Goal: Transaction & Acquisition: Obtain resource

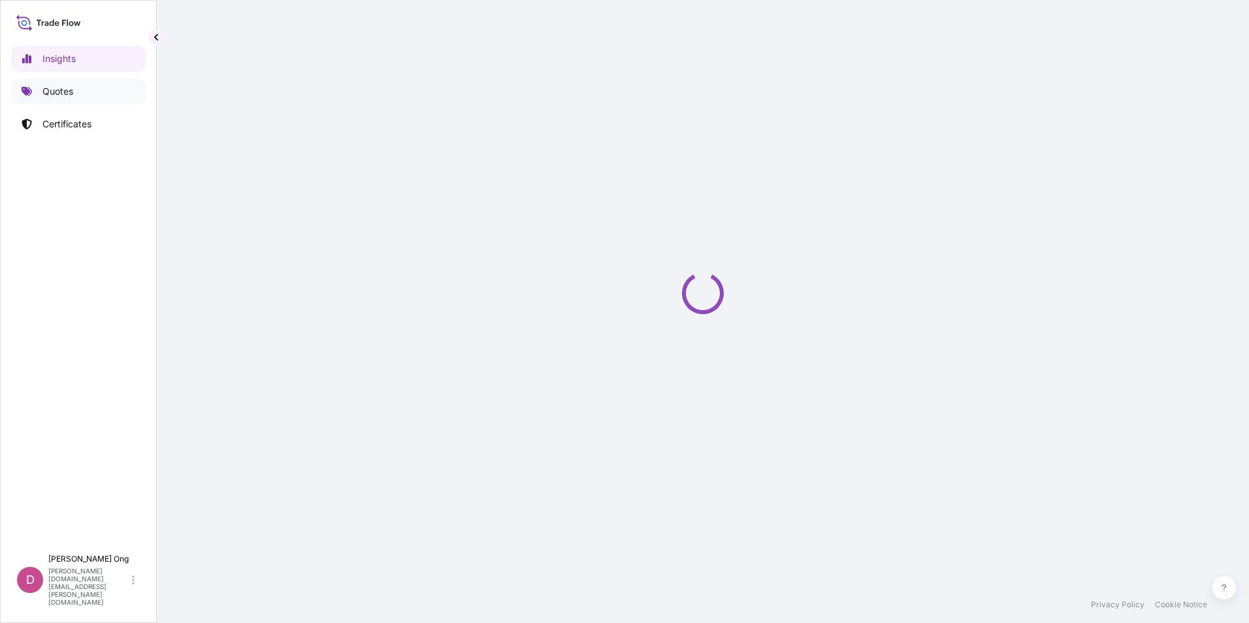
click at [55, 92] on p "Quotes" at bounding box center [57, 91] width 31 height 13
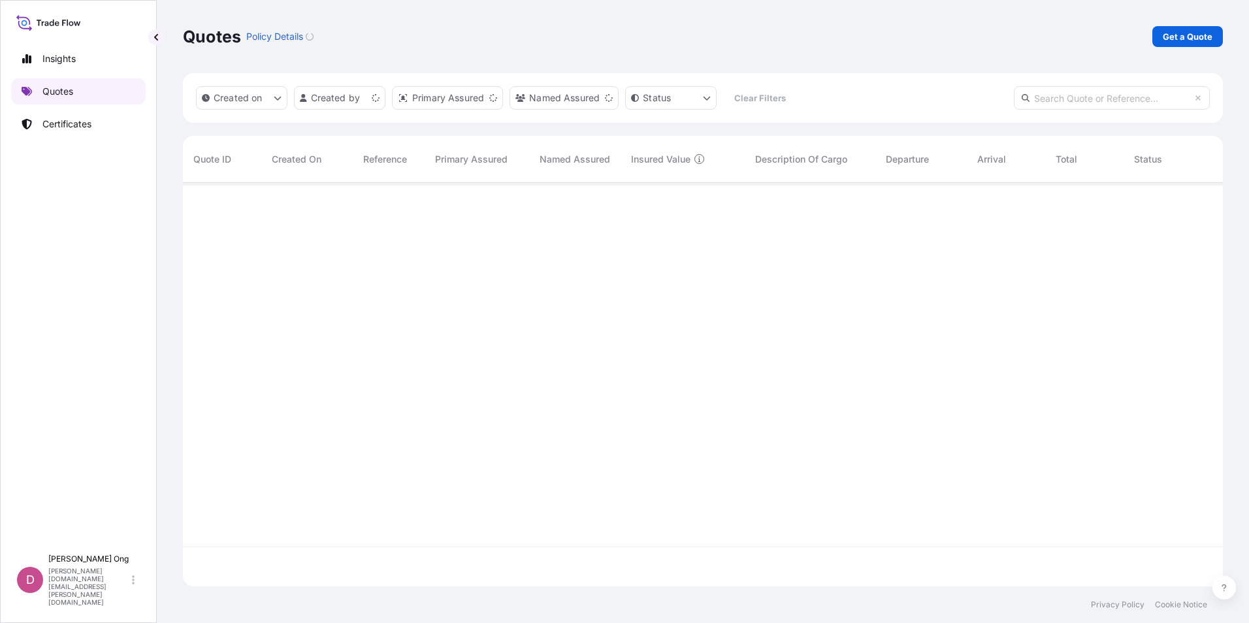
scroll to position [401, 1030]
click at [1179, 50] on div "Quotes Policy Details Get a Quote" at bounding box center [703, 36] width 1040 height 73
click at [1180, 43] on link "Get a Quote" at bounding box center [1187, 36] width 71 height 21
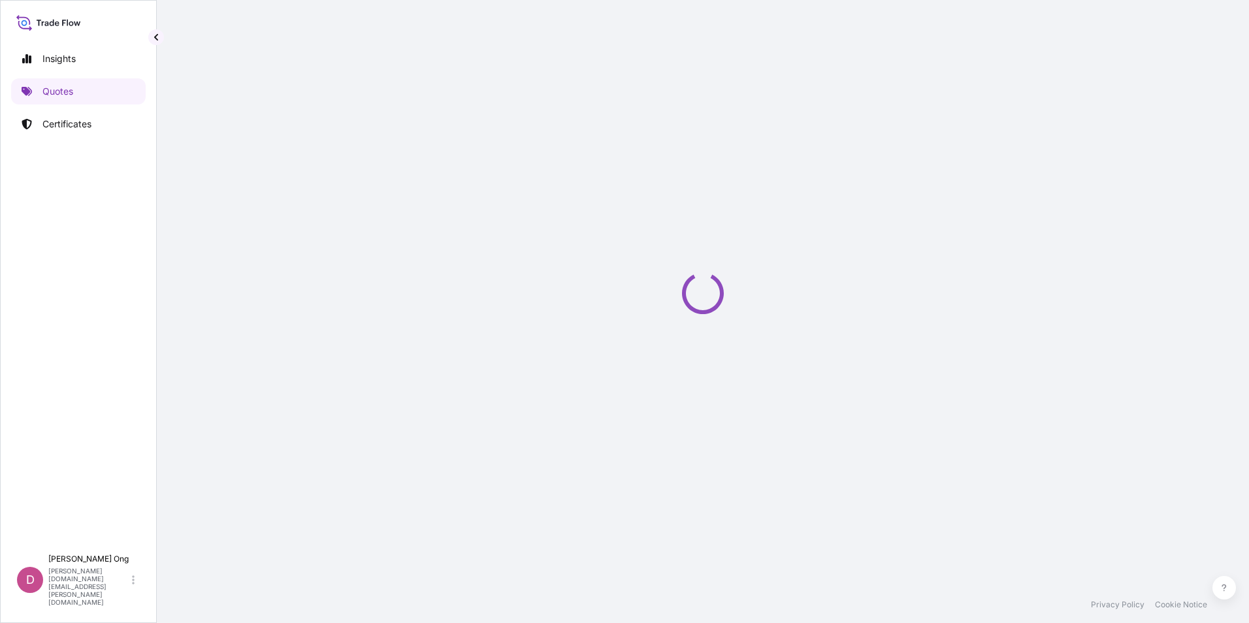
select select "Sea"
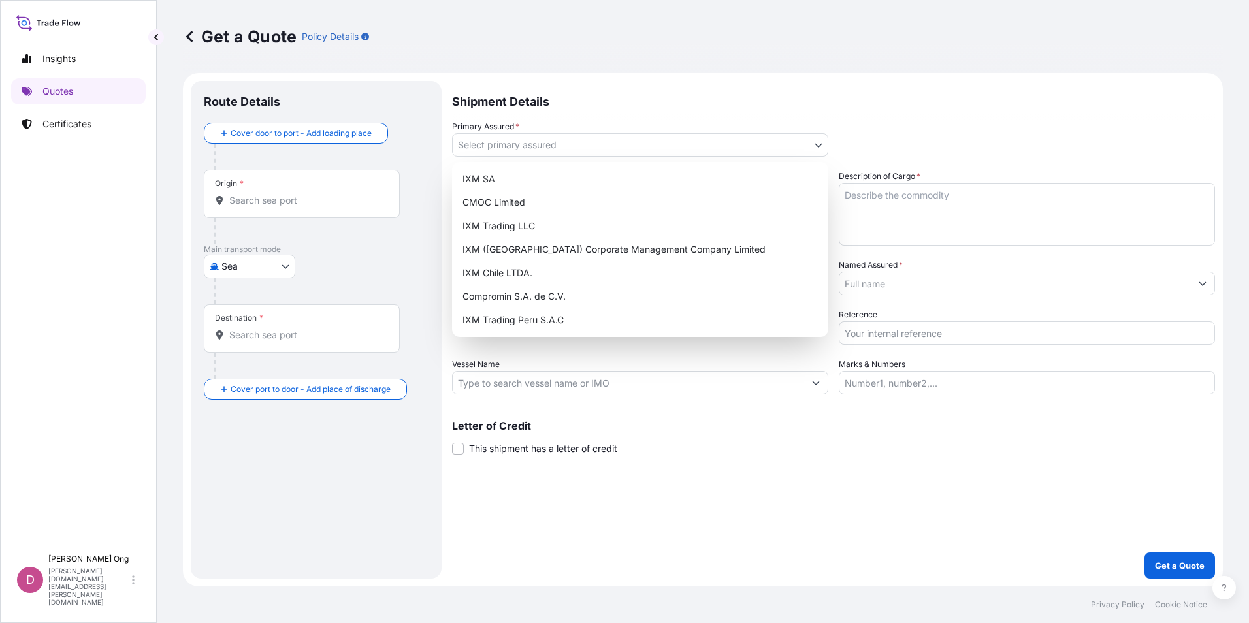
click at [674, 156] on body "Insights Quotes Certificates D [PERSON_NAME] [PERSON_NAME][DOMAIN_NAME][EMAIL_A…" at bounding box center [624, 311] width 1249 height 623
click at [643, 180] on div "IXM SA" at bounding box center [640, 179] width 366 height 24
select select "31846"
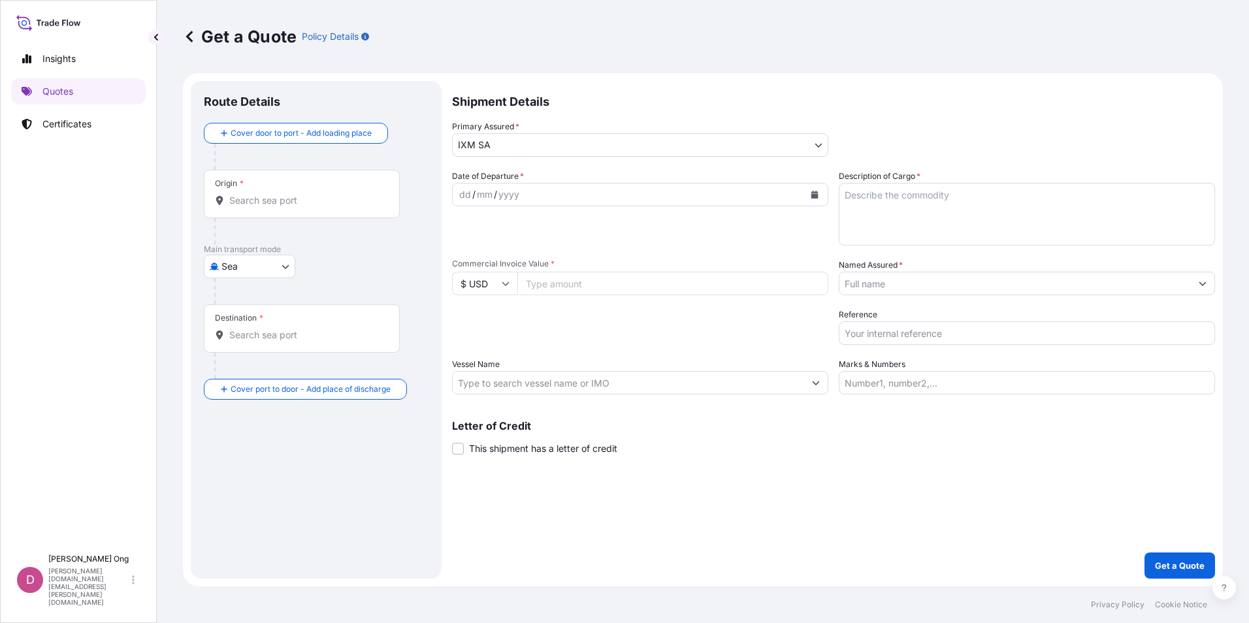
click at [817, 195] on icon "Calendar" at bounding box center [814, 195] width 7 height 8
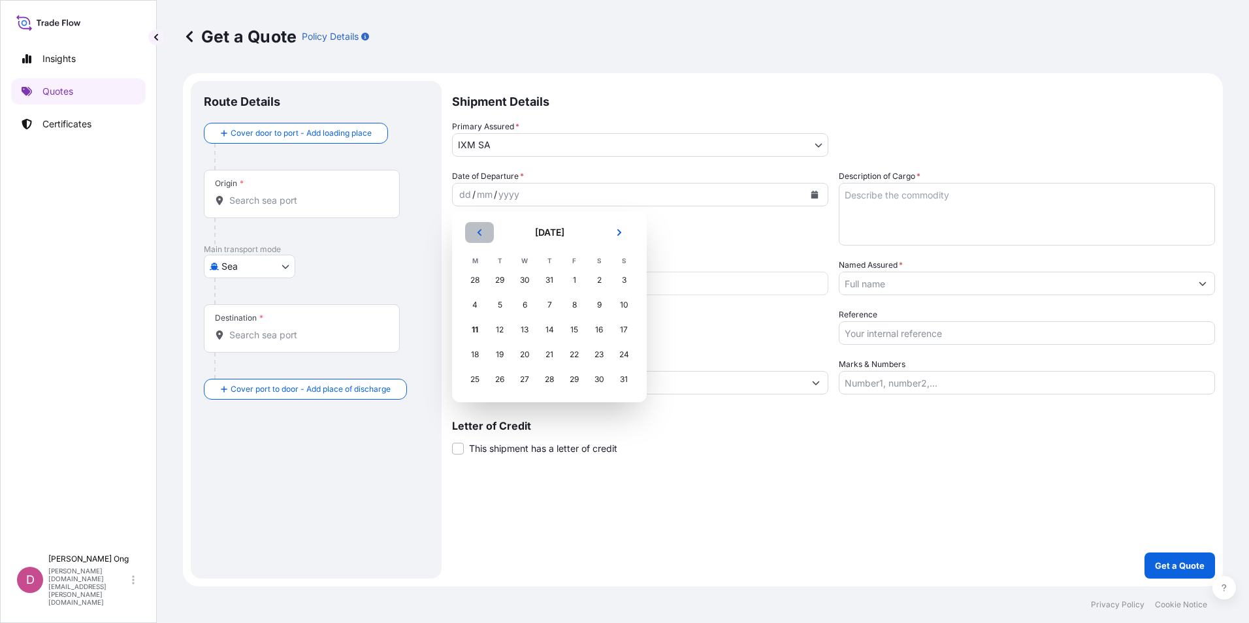
click at [478, 224] on button "Previous" at bounding box center [479, 232] width 29 height 21
click at [628, 356] on div "27" at bounding box center [624, 355] width 24 height 24
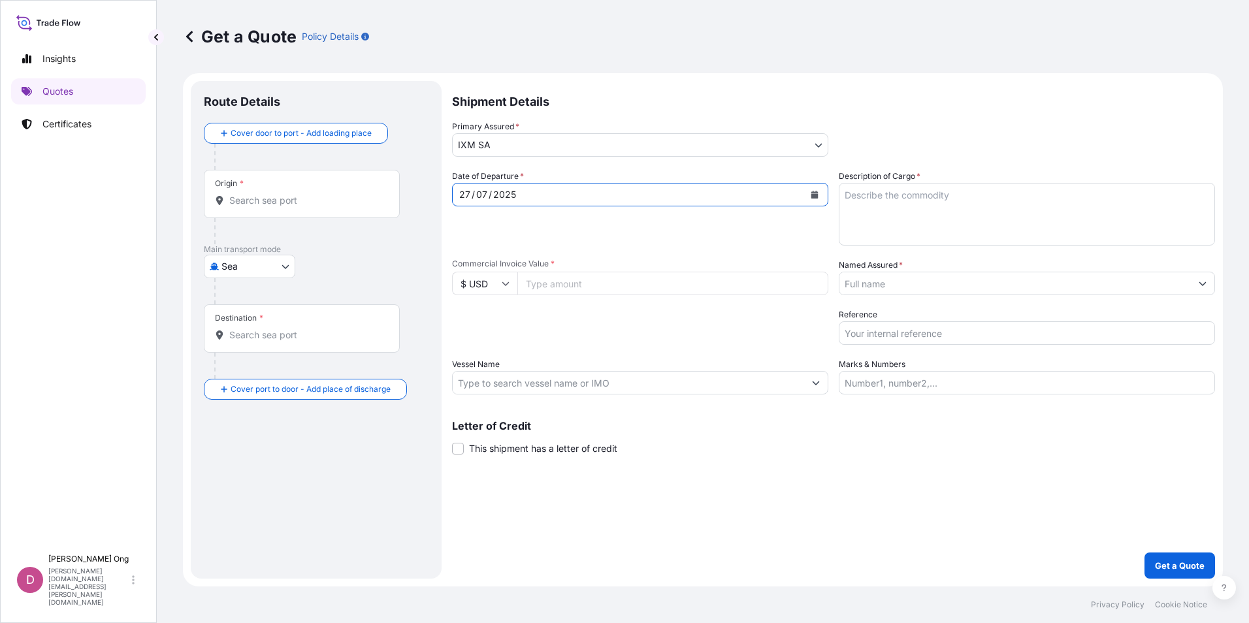
click at [505, 451] on span "This shipment has a letter of credit" at bounding box center [543, 448] width 148 height 13
click at [452, 442] on input "This shipment has a letter of credit" at bounding box center [452, 442] width 0 height 0
click at [312, 199] on input "Origin *" at bounding box center [306, 200] width 154 height 13
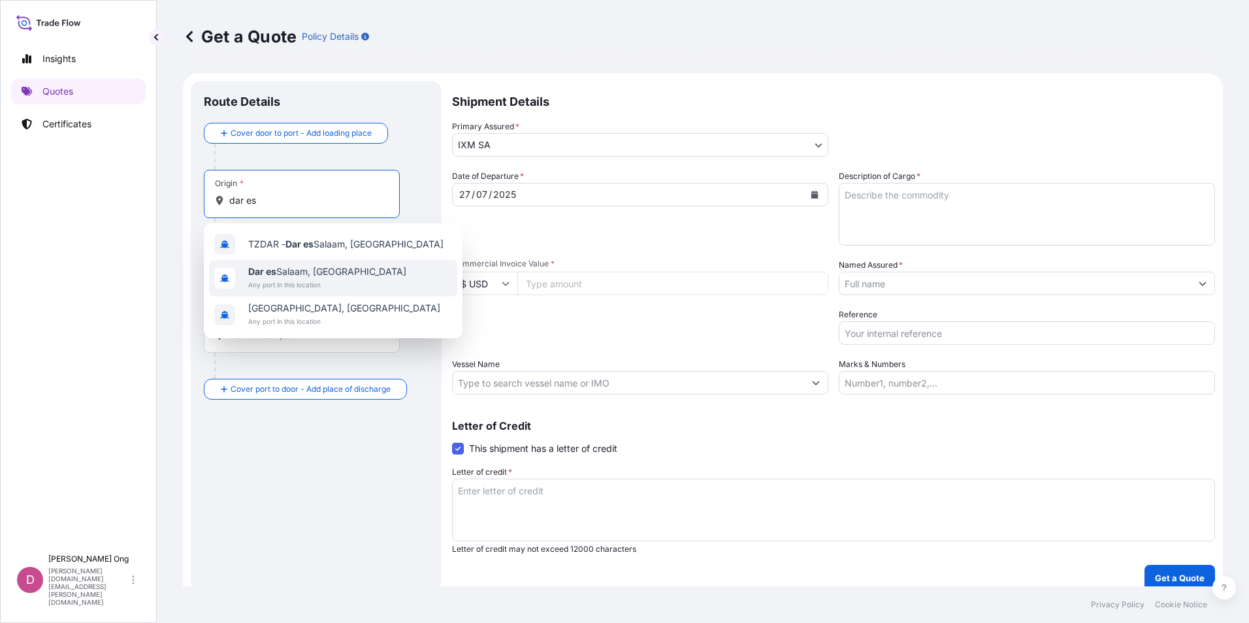
click at [285, 275] on span "[GEOGRAPHIC_DATA], [GEOGRAPHIC_DATA]" at bounding box center [327, 271] width 158 height 13
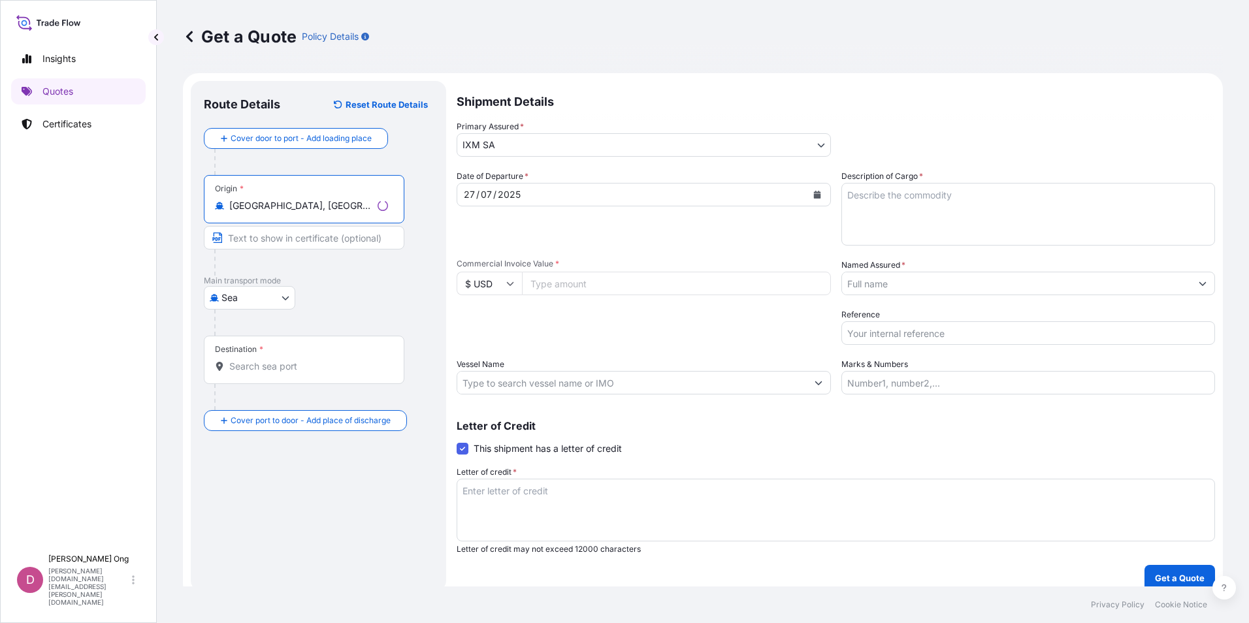
type input "[GEOGRAPHIC_DATA], [GEOGRAPHIC_DATA]"
click at [264, 362] on input "Destination *" at bounding box center [308, 366] width 159 height 13
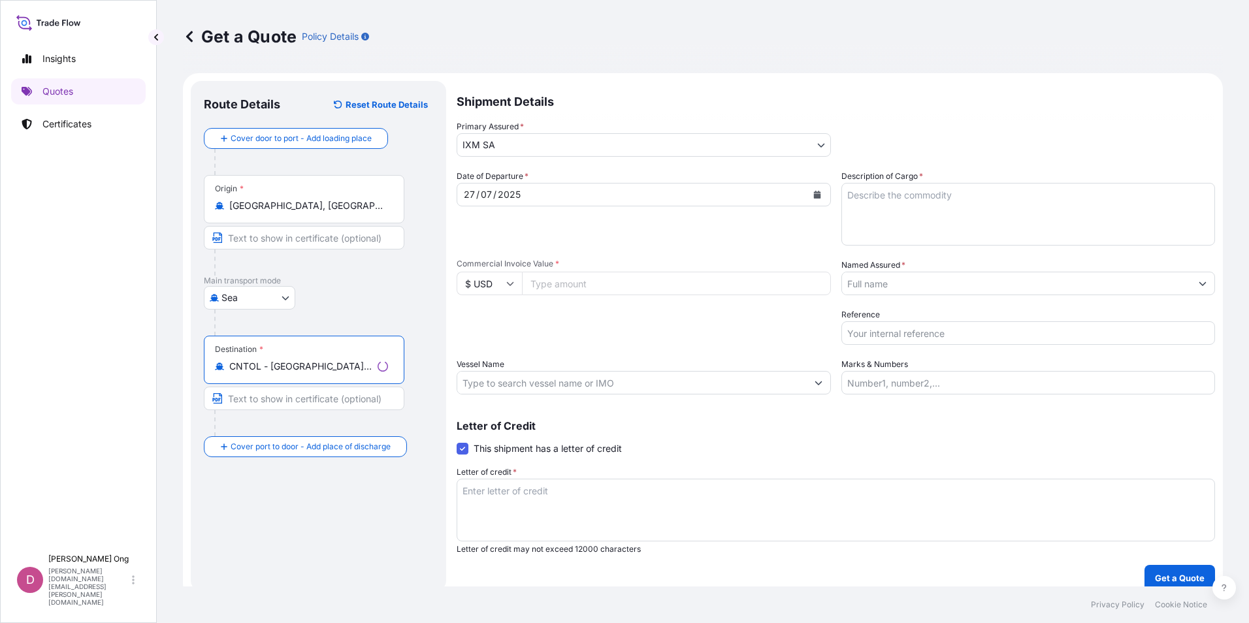
type input "CNTOL - [GEOGRAPHIC_DATA], [GEOGRAPHIC_DATA]"
click at [308, 238] on input "Text to appear on certificate" at bounding box center [304, 238] width 201 height 24
type input "[GEOGRAPHIC_DATA], [GEOGRAPHIC_DATA]"
click at [306, 518] on div "Route Details Reset Route Details Cover door to port - Add loading place Place …" at bounding box center [316, 336] width 225 height 484
click at [57, 299] on div "Insights Quotes Certificates" at bounding box center [78, 291] width 135 height 514
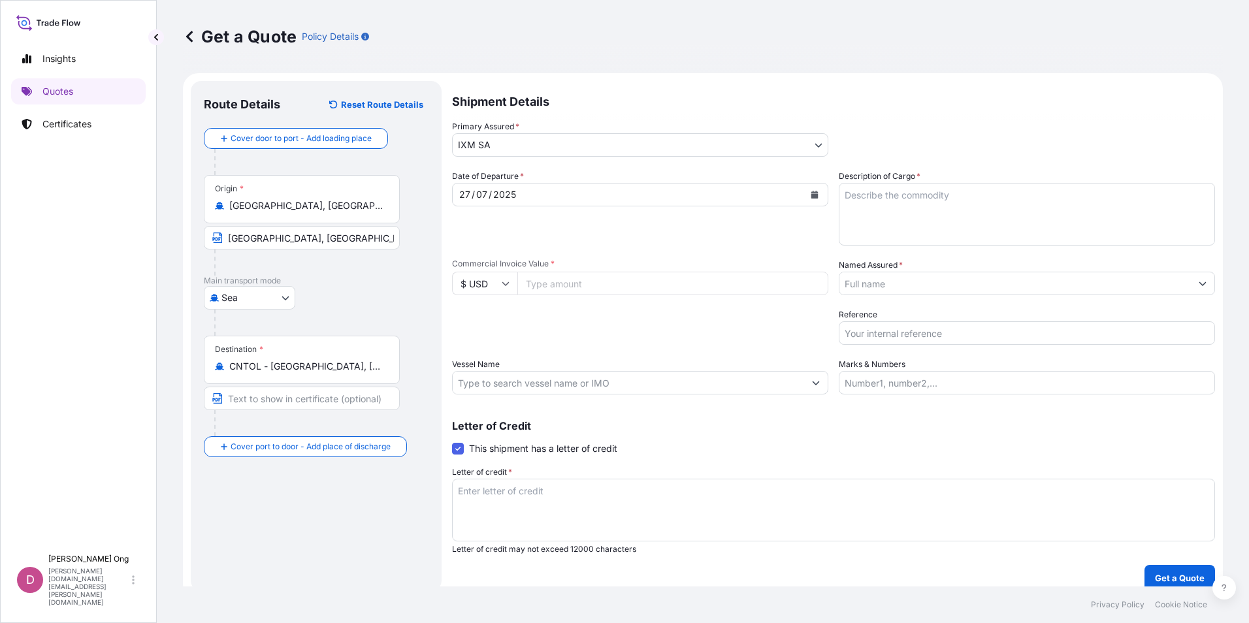
click at [95, 302] on div "Insights Quotes Certificates" at bounding box center [78, 291] width 135 height 514
click at [574, 291] on input "Commercial Invoice Value *" at bounding box center [672, 284] width 311 height 24
paste input "5864964.33"
type input "5864964.33"
drag, startPoint x: 348, startPoint y: 408, endPoint x: 417, endPoint y: 402, distance: 68.8
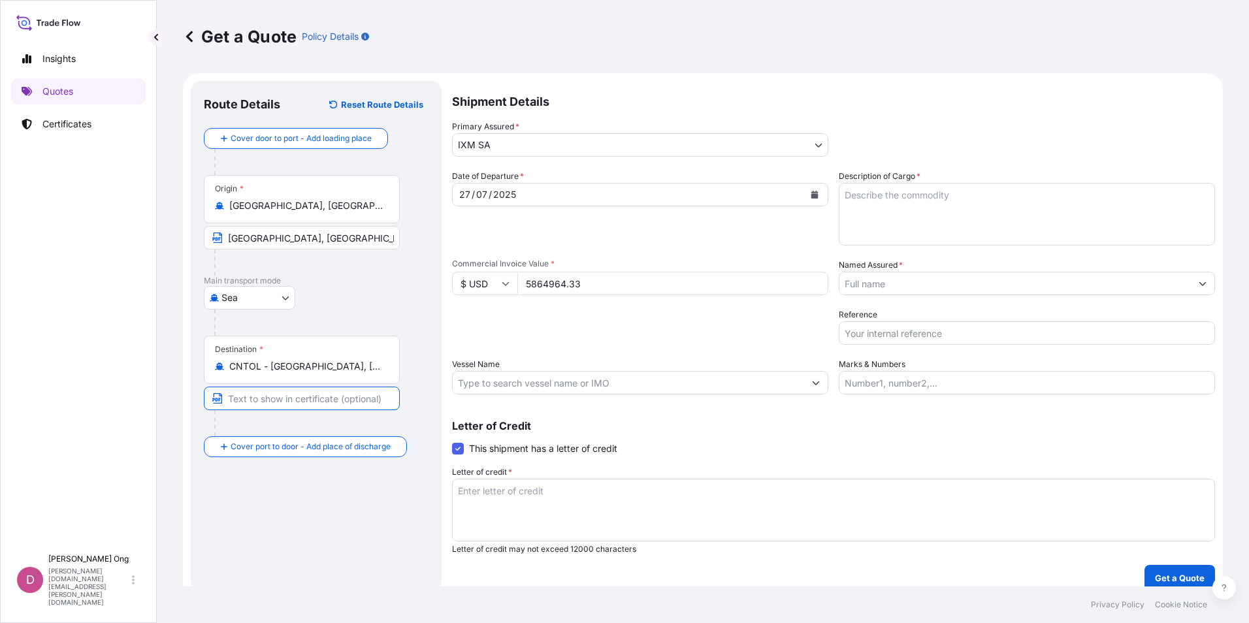
click at [348, 408] on input "Text to appear on certificate" at bounding box center [302, 399] width 196 height 24
type input "TONGLING,[GEOGRAPHIC_DATA]"
click at [752, 246] on div "Date of Departure * [DATE] Cargo Category * Metals of every type and descriptio…" at bounding box center [833, 282] width 763 height 225
click at [801, 405] on div "Letter of Credit This shipment has a letter of credit Letter of credit * Letter…" at bounding box center [833, 480] width 763 height 150
click at [788, 382] on input "Vessel Name" at bounding box center [628, 383] width 351 height 24
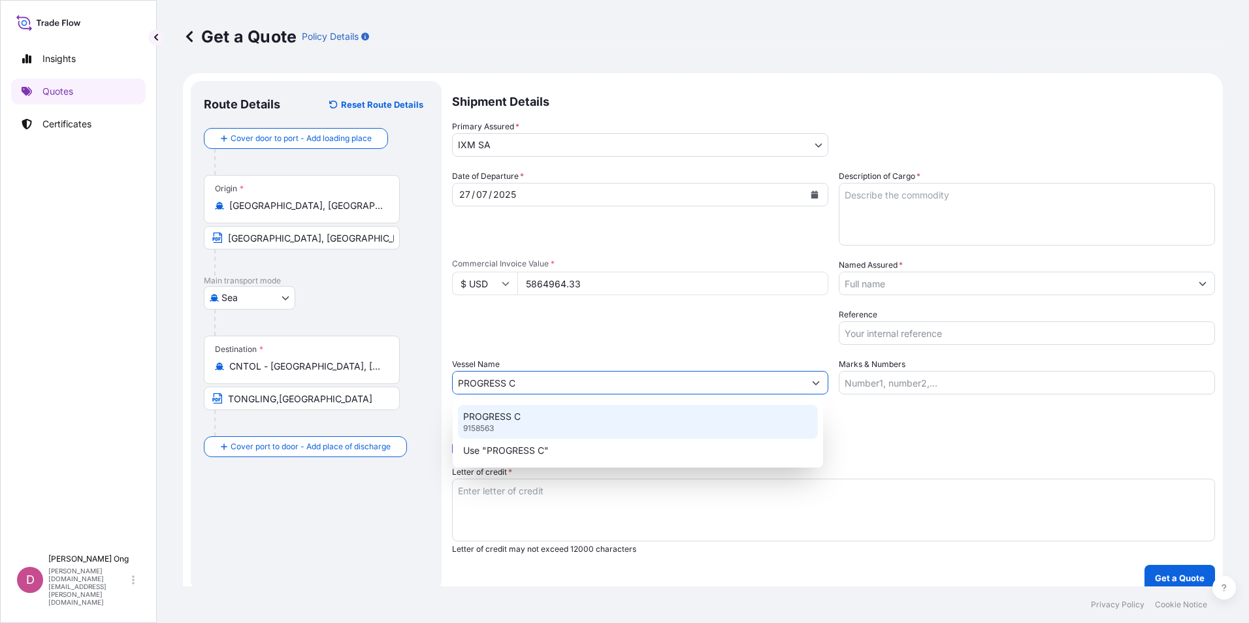
click at [662, 423] on div "PROGRESS C 9158563" at bounding box center [638, 422] width 360 height 34
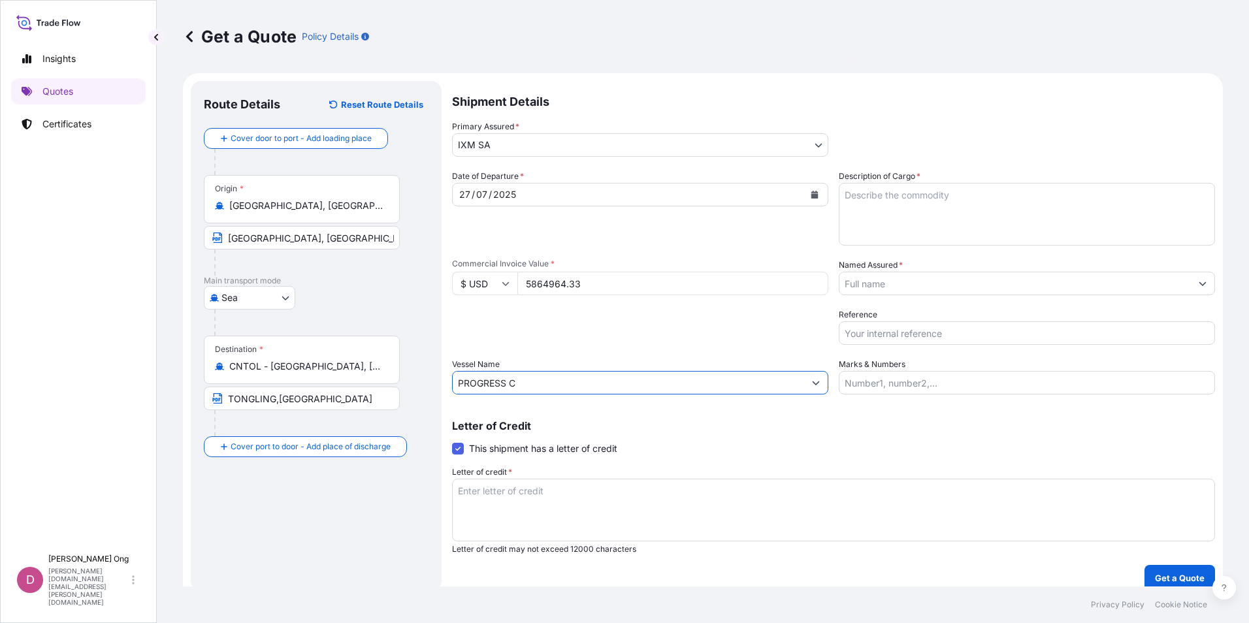
type input "PROGRESS C"
click at [961, 217] on textarea "Description of Cargo *" at bounding box center [1027, 214] width 376 height 63
click at [1072, 223] on textarea "Description of Cargo *" at bounding box center [1027, 214] width 376 height 63
click at [956, 212] on textarea "KAMOA COPPER CONCENTRATES QUANTITY: ASSURED BY IXM S.A." at bounding box center [1027, 214] width 376 height 63
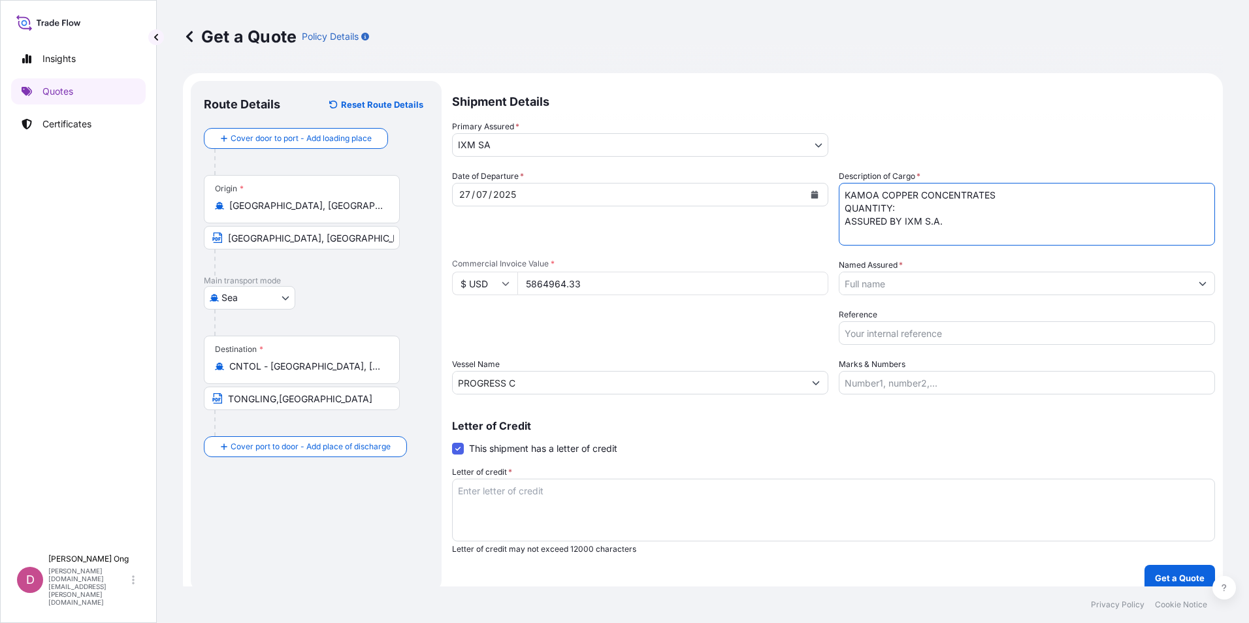
paste textarea "2049.415"
type textarea "KAMOA COPPER CONCENTRATES QUANTITY: 2049.415 WET METRIC TONS ASSURED BY IXM S.A."
click at [904, 287] on input "Named Assured *" at bounding box center [1014, 284] width 351 height 24
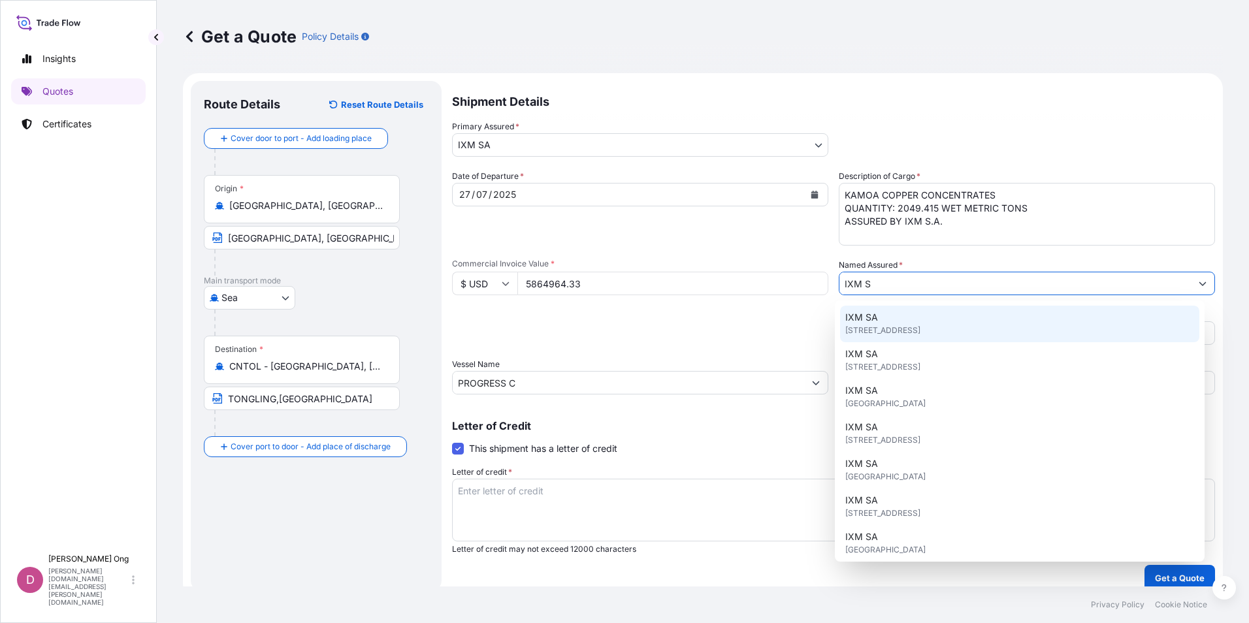
click at [897, 324] on span "[STREET_ADDRESS]" at bounding box center [882, 330] width 75 height 13
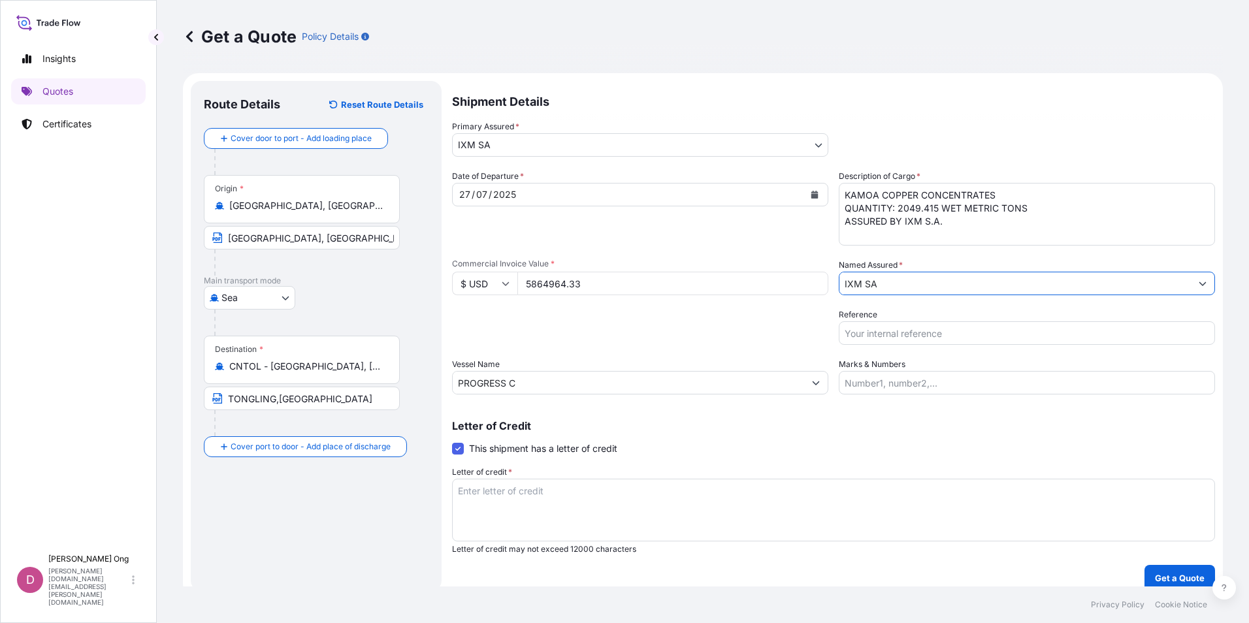
type input "IXM SA"
click at [883, 342] on input "Reference" at bounding box center [1027, 333] width 376 height 24
click at [886, 340] on input "Reference" at bounding box center [1027, 333] width 376 height 24
paste input "CC15490AS"
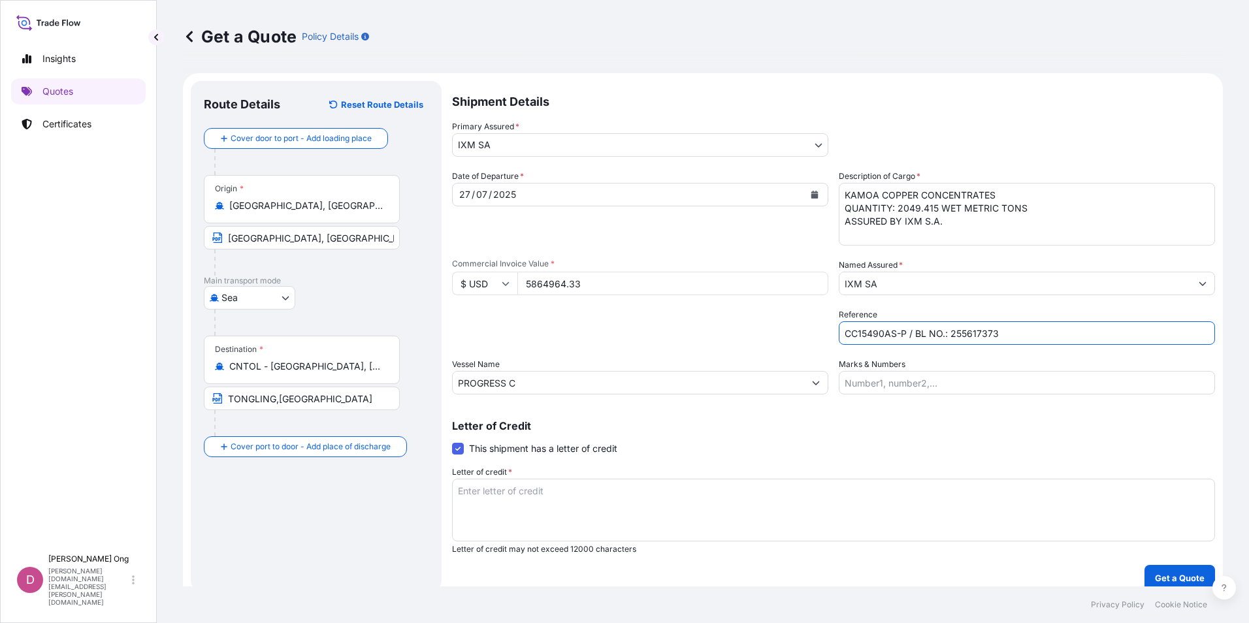
type input "CC15490AS-P / BL NO.: 255617373"
click at [1003, 477] on div "Letter of credit * Letter of credit may not exceed 12000 characters" at bounding box center [833, 510] width 763 height 89
click at [974, 485] on textarea "Letter of credit *" at bounding box center [833, 510] width 763 height 63
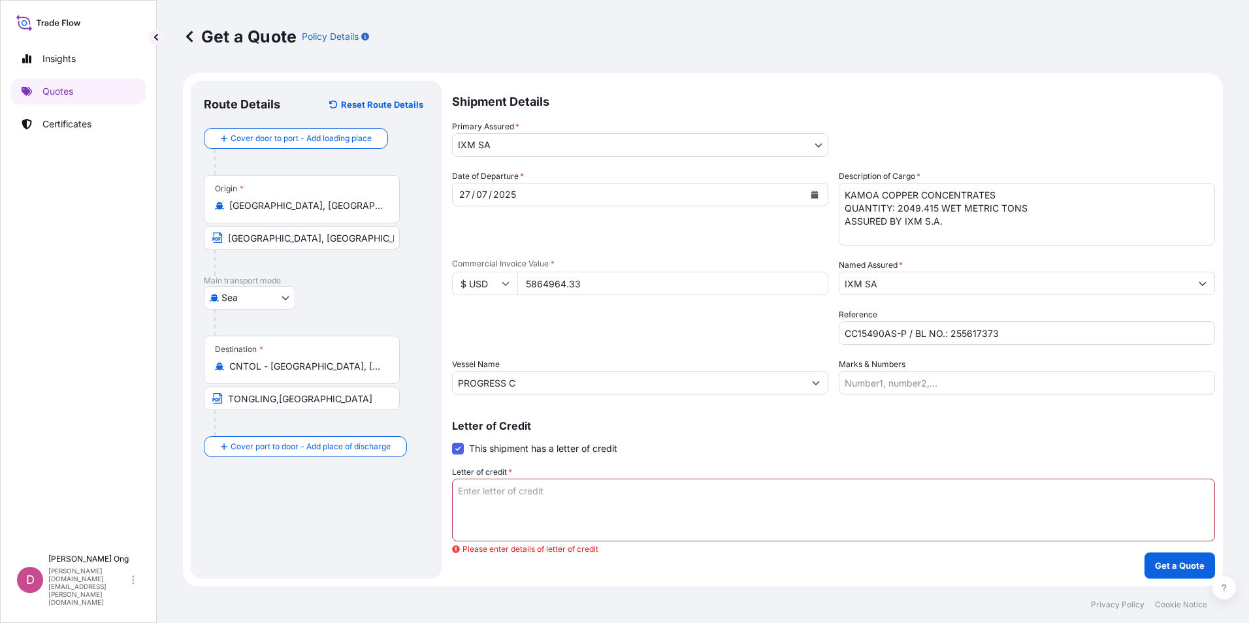
click at [654, 497] on textarea "Letter of credit *" at bounding box center [833, 510] width 763 height 63
paste textarea "FOR THE AMOUNT OF 110 PCT OF THE PROVISIONAL INVOICE VALUE, SHOWING CLAIMS PAYA…"
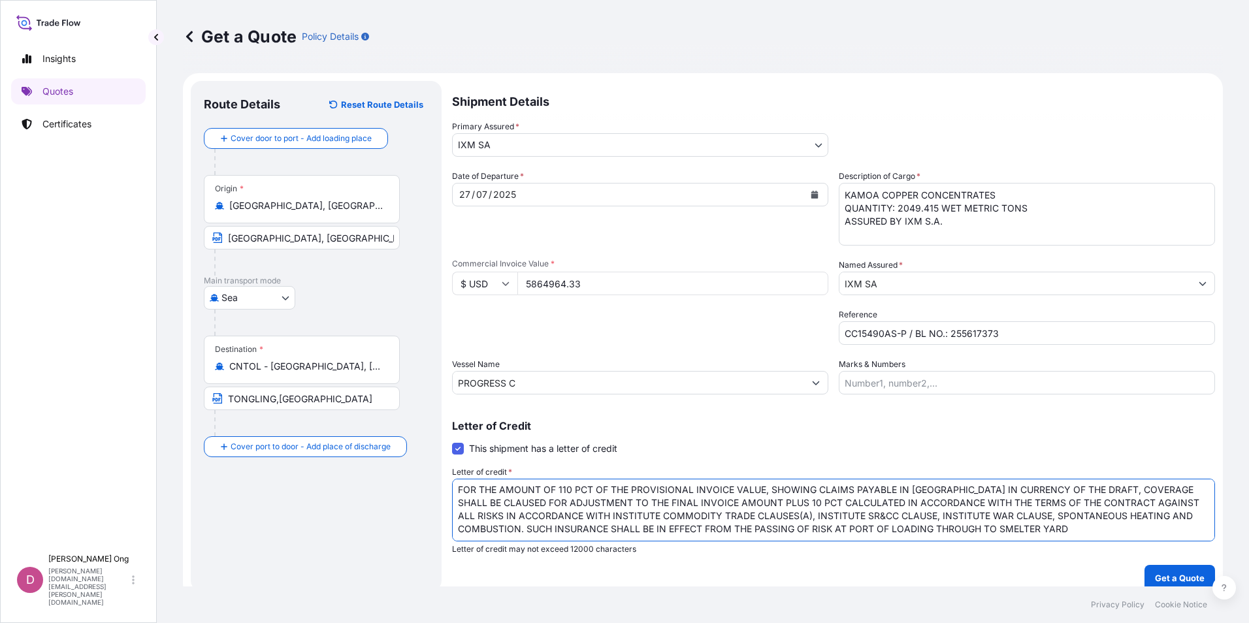
scroll to position [21, 0]
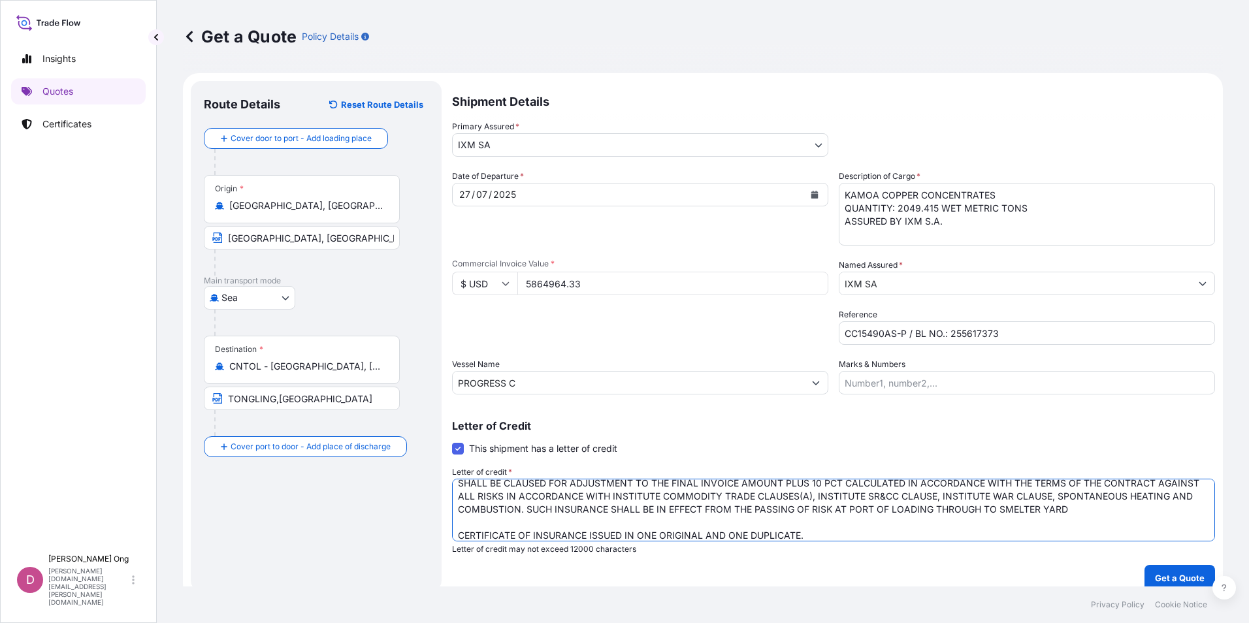
type textarea "FOR THE AMOUNT OF 110 PCT OF THE PROVISIONAL INVOICE VALUE, SHOWING CLAIMS PAYA…"
click at [852, 443] on div "Letter of Credit This shipment has a letter of credit Letter of credit * FOR TH…" at bounding box center [833, 488] width 763 height 134
drag, startPoint x: 852, startPoint y: 443, endPoint x: 736, endPoint y: 430, distance: 116.9
click at [736, 430] on p "Letter of Credit" at bounding box center [833, 426] width 763 height 10
click at [909, 441] on div "Letter of Credit This shipment has a letter of credit Letter of credit * FOR TH…" at bounding box center [833, 488] width 763 height 134
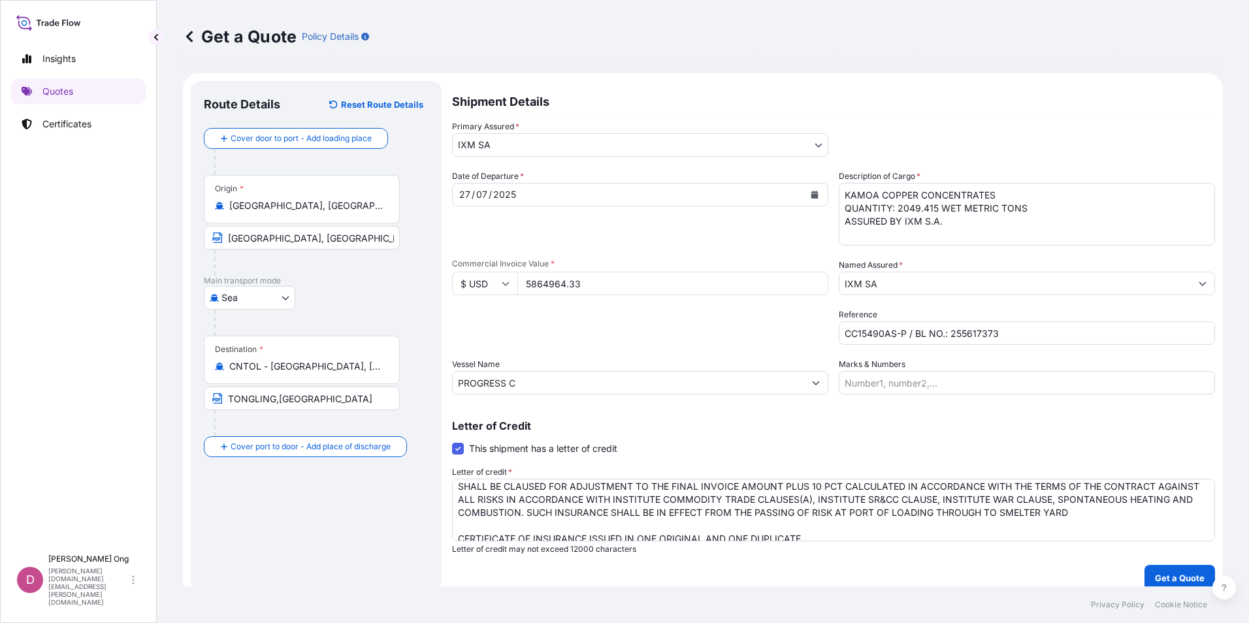
scroll to position [27, 0]
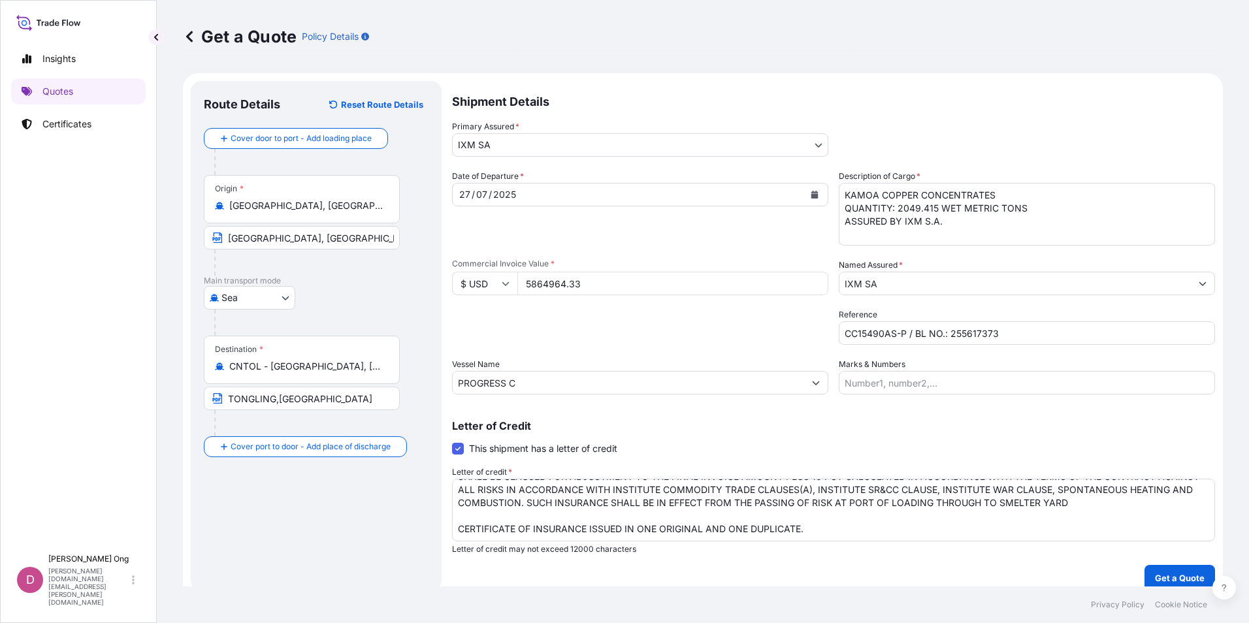
click at [1027, 425] on p "Letter of Credit" at bounding box center [833, 426] width 763 height 10
click at [1010, 431] on div "Letter of Credit This shipment has a letter of credit Letter of credit * FOR TH…" at bounding box center [833, 488] width 763 height 134
drag, startPoint x: 1010, startPoint y: 431, endPoint x: 937, endPoint y: 444, distance: 73.7
click at [937, 444] on div "Letter of Credit This shipment has a letter of credit Letter of credit * FOR TH…" at bounding box center [833, 488] width 763 height 134
click at [942, 438] on div "Letter of Credit This shipment has a letter of credit Letter of credit * FOR TH…" at bounding box center [833, 488] width 763 height 134
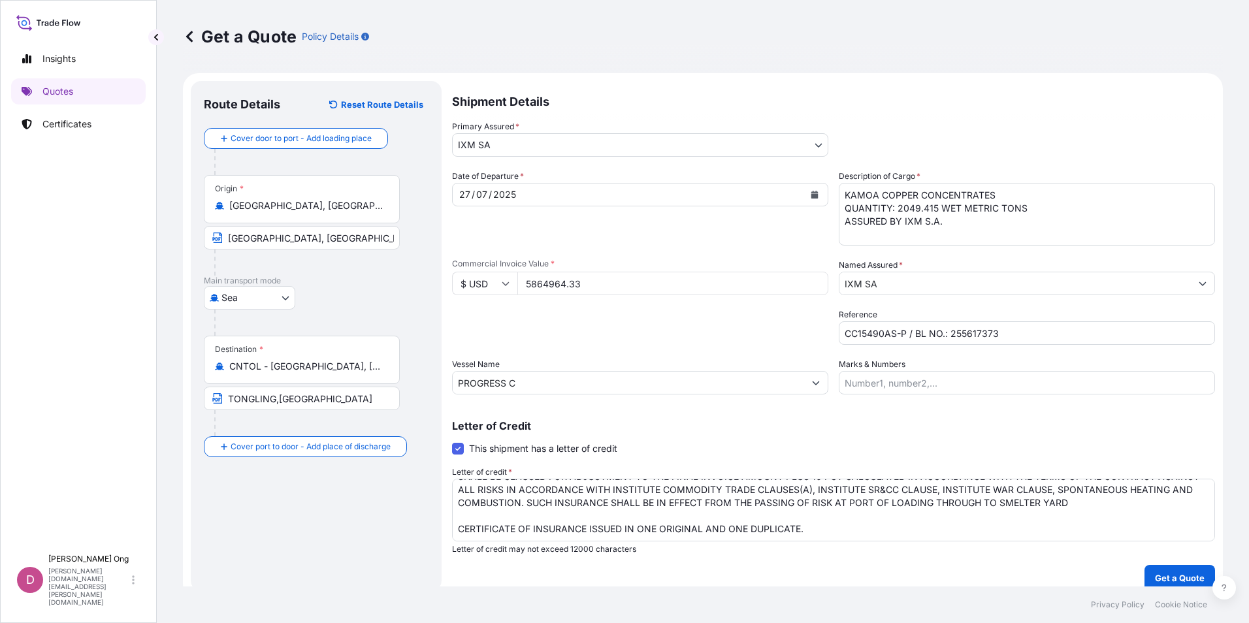
drag, startPoint x: 942, startPoint y: 438, endPoint x: 904, endPoint y: 438, distance: 38.5
click at [904, 438] on div "Letter of Credit This shipment has a letter of credit Letter of credit * FOR TH…" at bounding box center [833, 488] width 763 height 134
click at [1023, 421] on p "Letter of Credit" at bounding box center [833, 426] width 763 height 10
drag, startPoint x: 1023, startPoint y: 421, endPoint x: 962, endPoint y: 430, distance: 62.0
click at [962, 430] on p "Letter of Credit" at bounding box center [833, 426] width 763 height 10
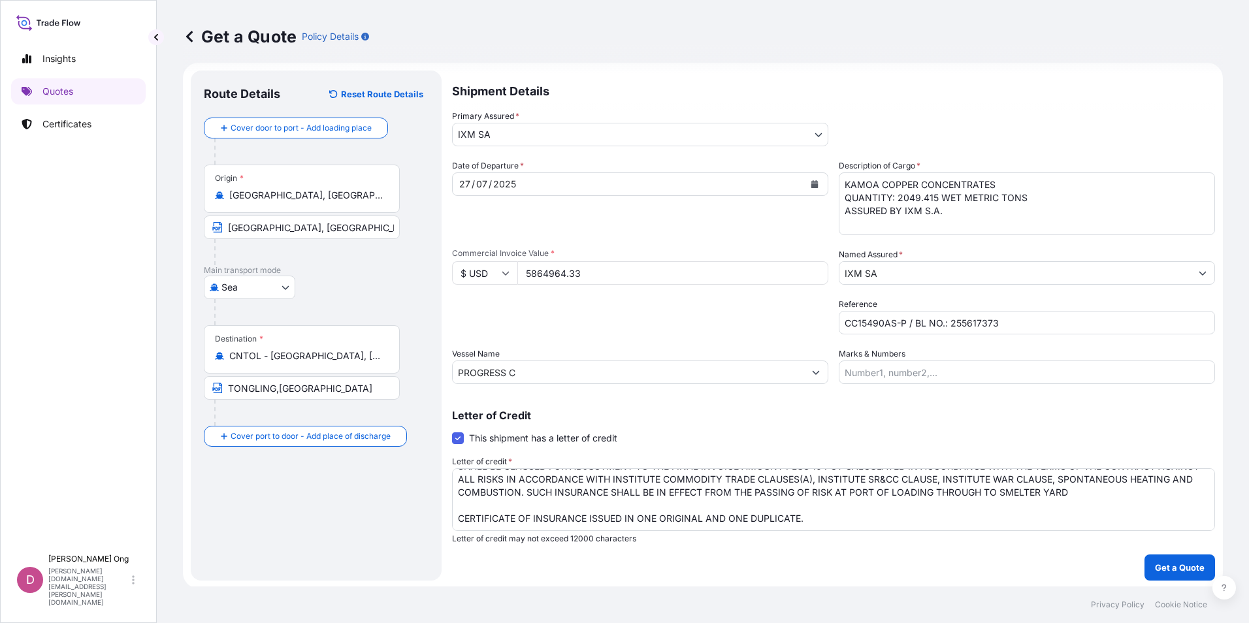
scroll to position [12, 0]
click at [1159, 555] on button "Get a Quote" at bounding box center [1179, 566] width 71 height 26
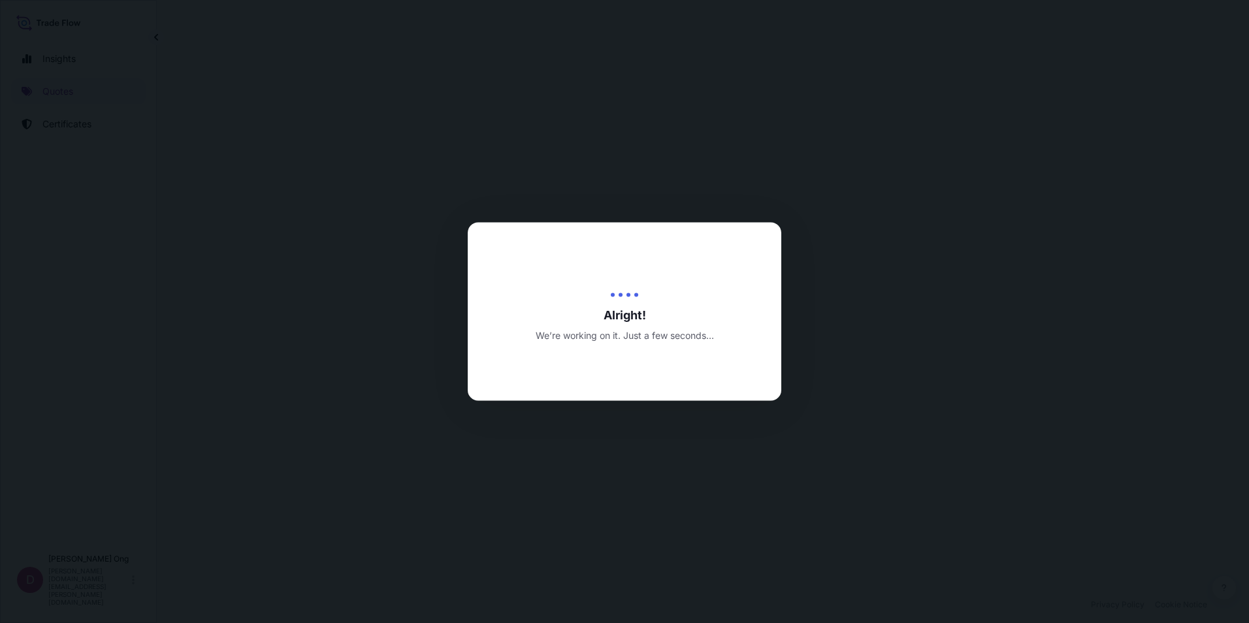
select select "Sea"
select select "31846"
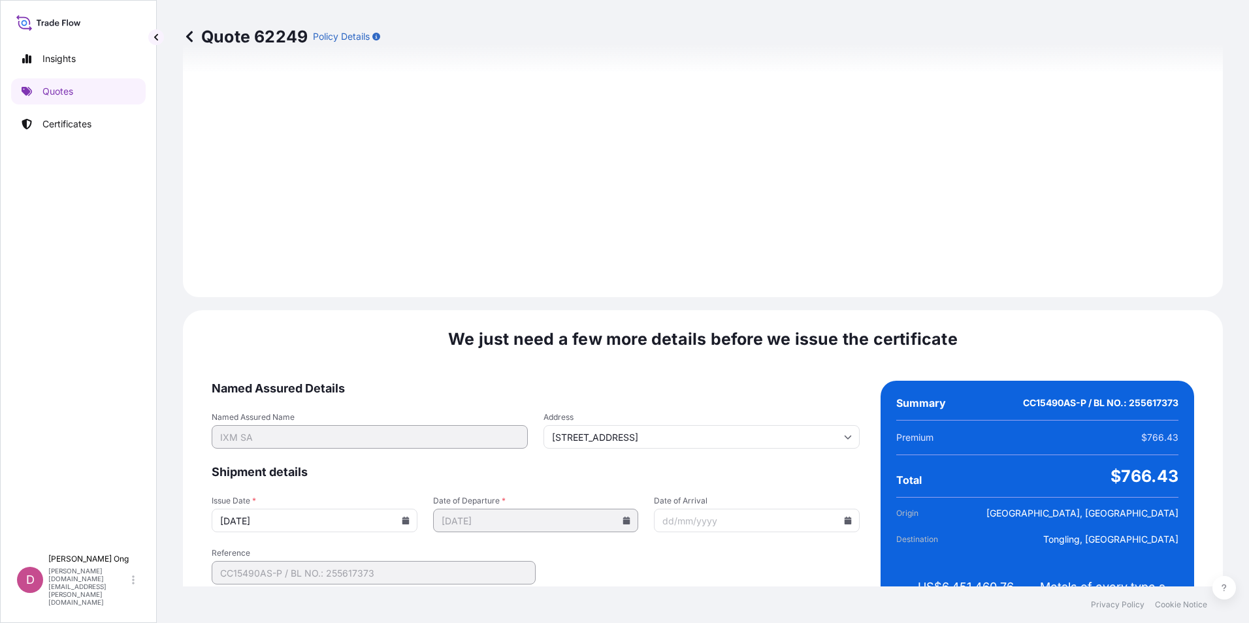
scroll to position [1541, 0]
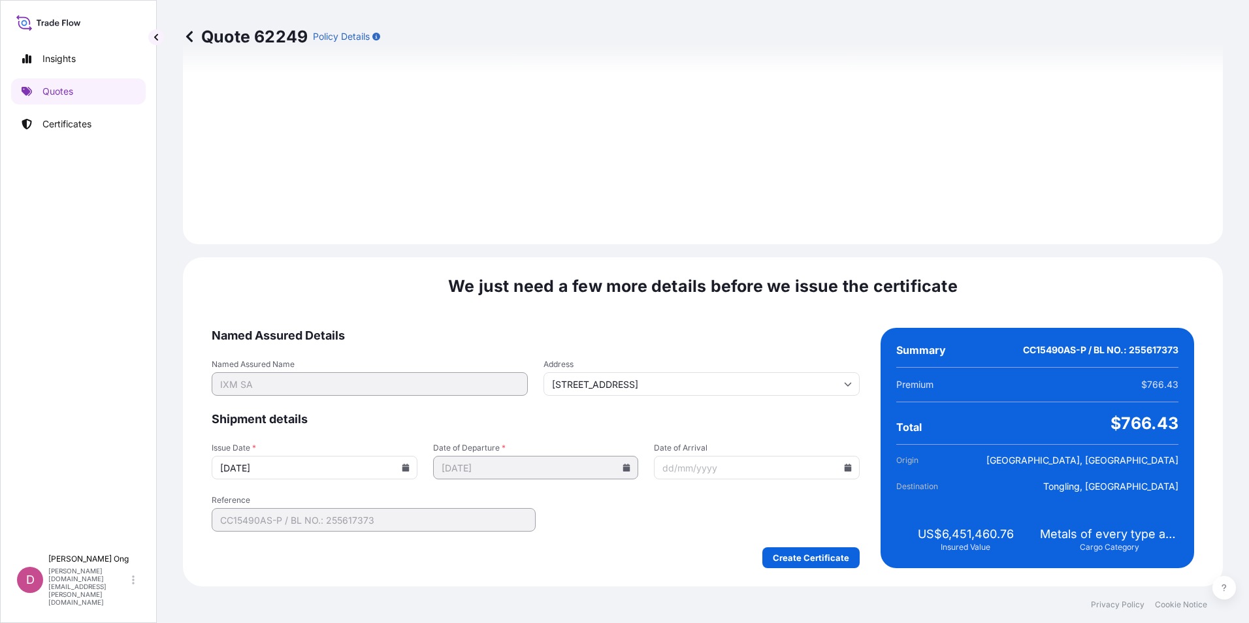
click at [407, 470] on icon at bounding box center [406, 468] width 8 height 8
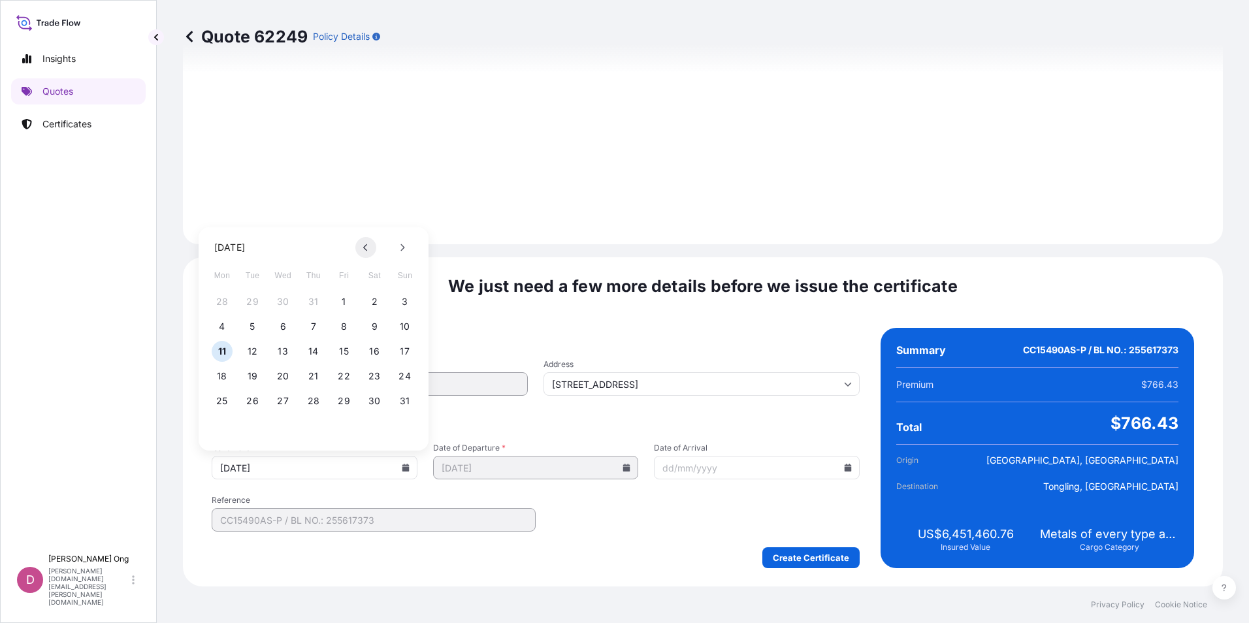
click at [362, 251] on button at bounding box center [365, 247] width 21 height 21
click at [404, 377] on button "27" at bounding box center [404, 376] width 21 height 21
type input "[DATE]"
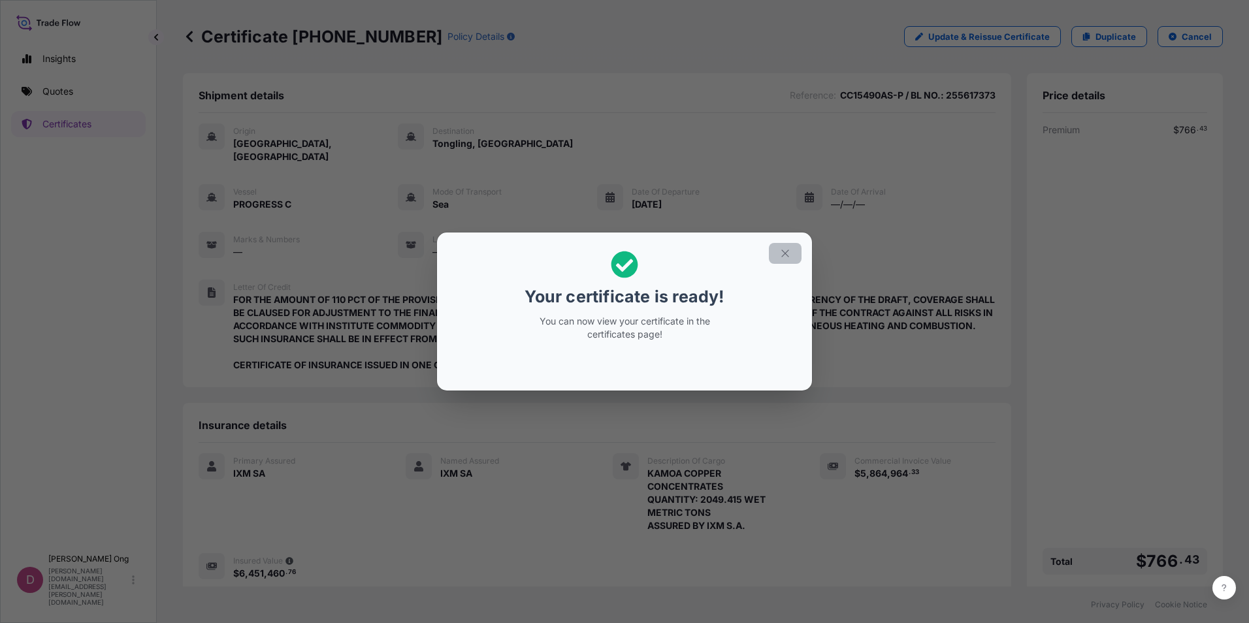
click at [795, 251] on button "button" at bounding box center [785, 253] width 33 height 21
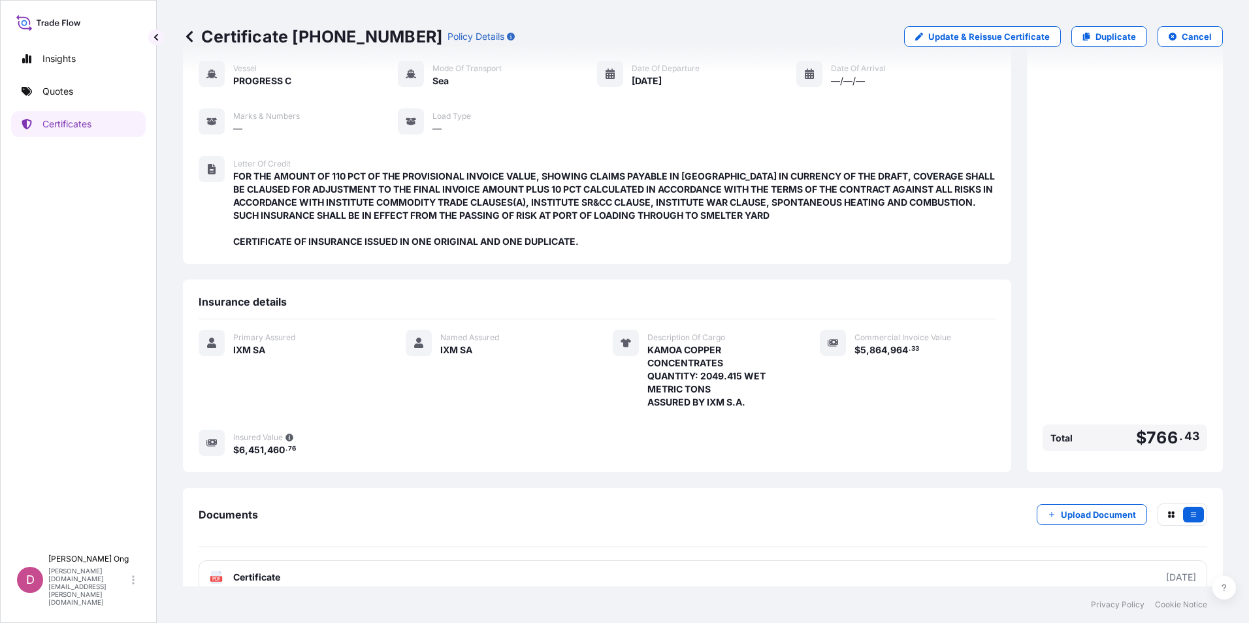
scroll to position [134, 0]
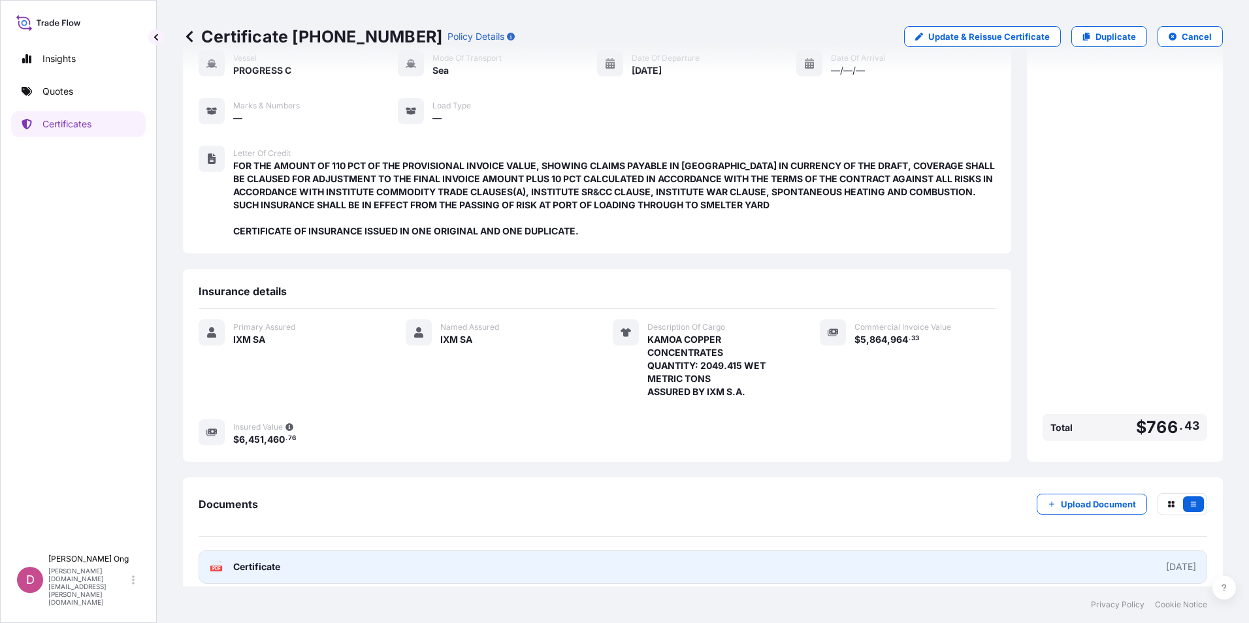
click at [442, 568] on link "PDF Certificate [DATE]" at bounding box center [703, 567] width 1008 height 34
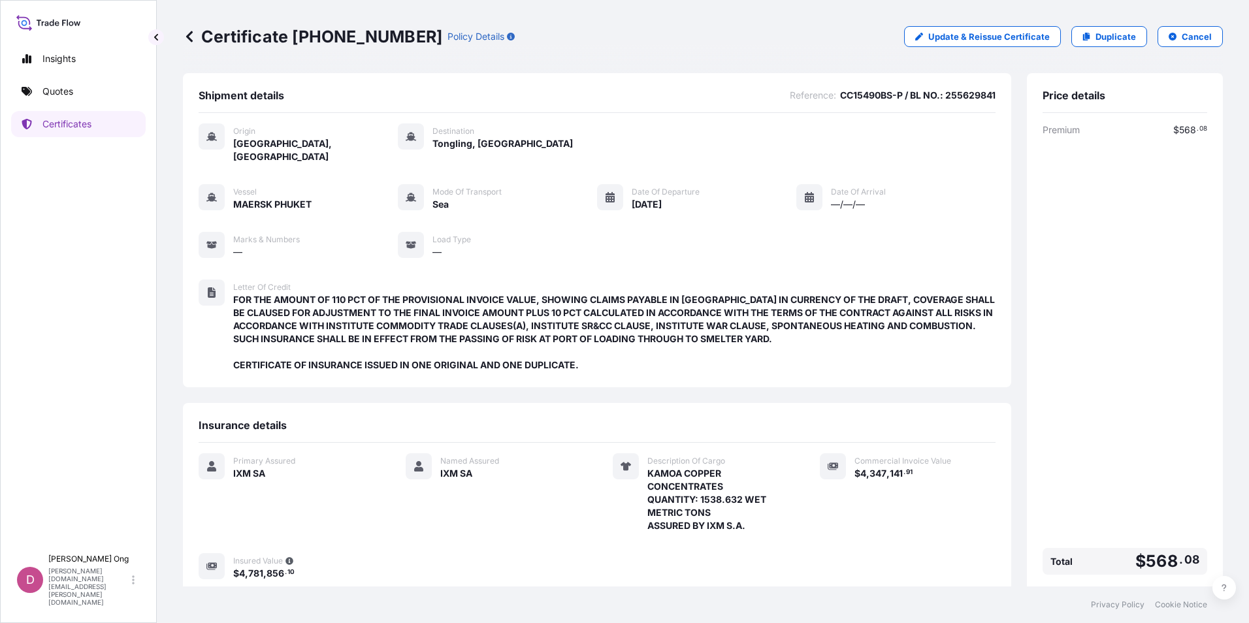
drag, startPoint x: 759, startPoint y: 496, endPoint x: 675, endPoint y: 241, distance: 268.7
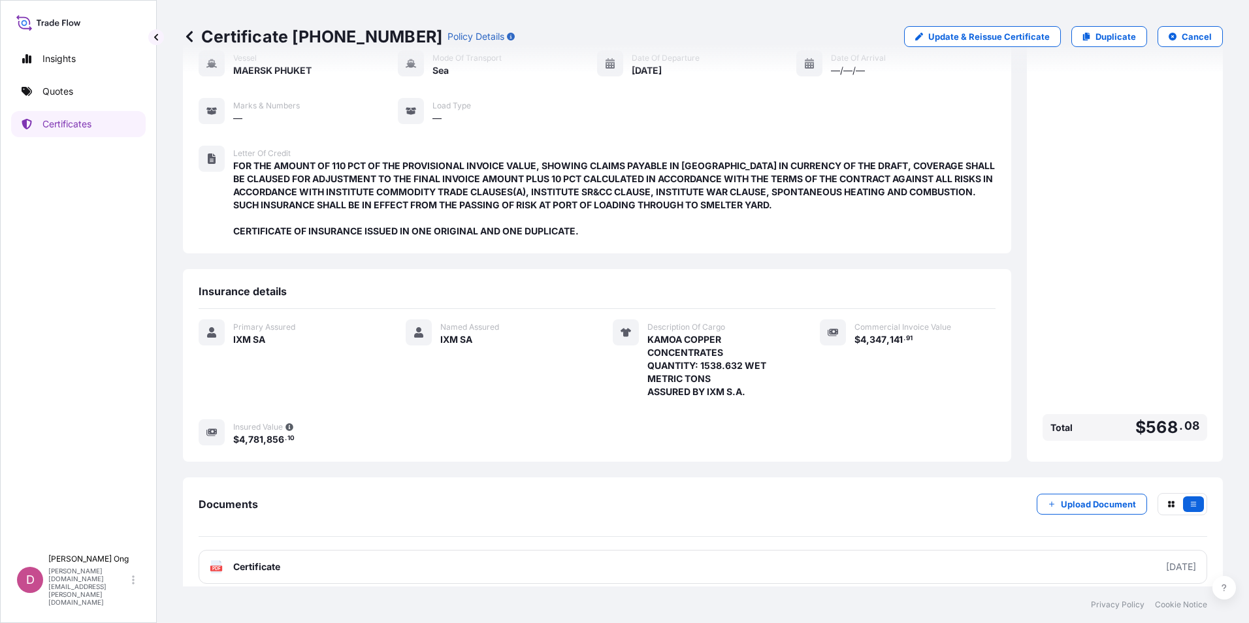
drag, startPoint x: 706, startPoint y: 185, endPoint x: 736, endPoint y: 378, distance: 195.6
